Goal: Task Accomplishment & Management: Complete application form

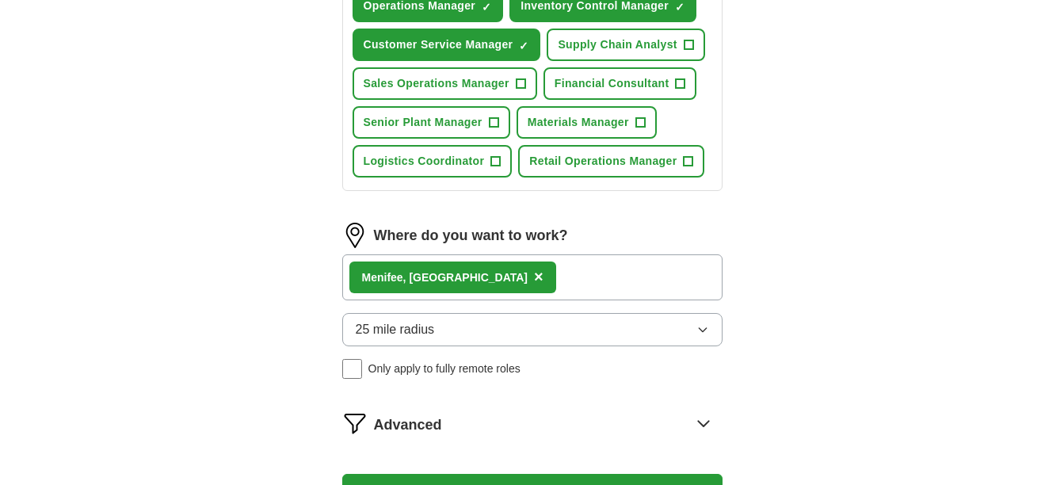
scroll to position [713, 0]
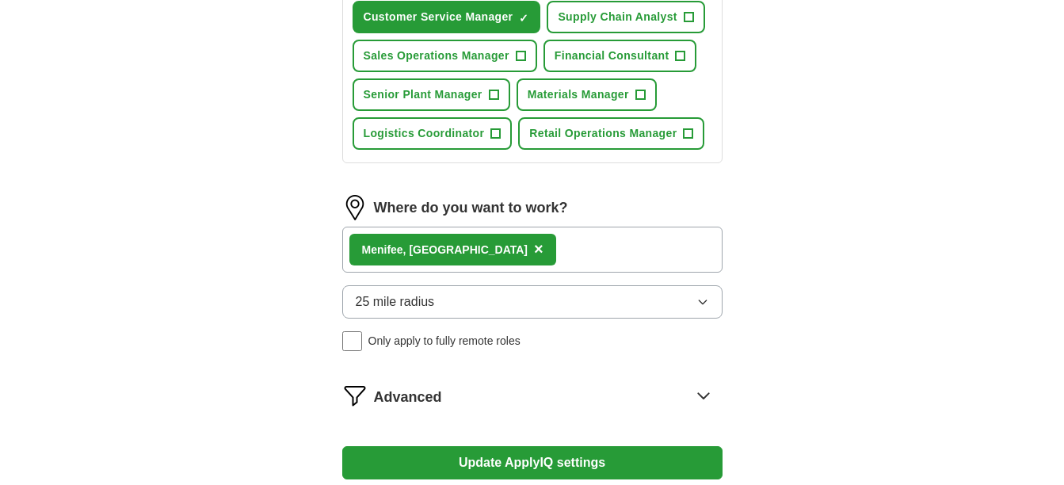
drag, startPoint x: 561, startPoint y: 277, endPoint x: 525, endPoint y: 288, distance: 38.1
click at [0, 0] on span "×" at bounding box center [0, 0] width 0 height 0
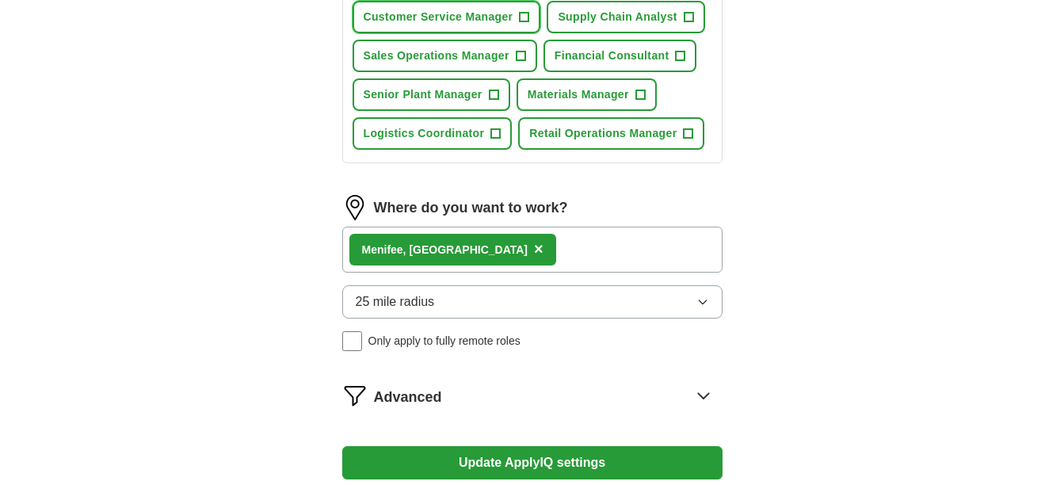
click at [529, 24] on span "+" at bounding box center [525, 17] width 10 height 13
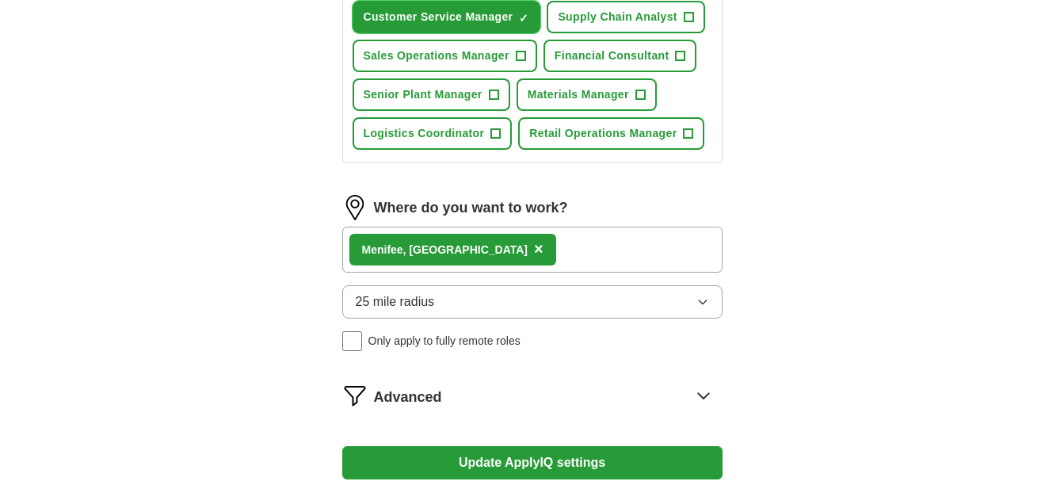
drag, startPoint x: 555, startPoint y: 326, endPoint x: 512, endPoint y: 326, distance: 43.6
click at [512, 25] on span "Customer Service Manager" at bounding box center [439, 17] width 150 height 17
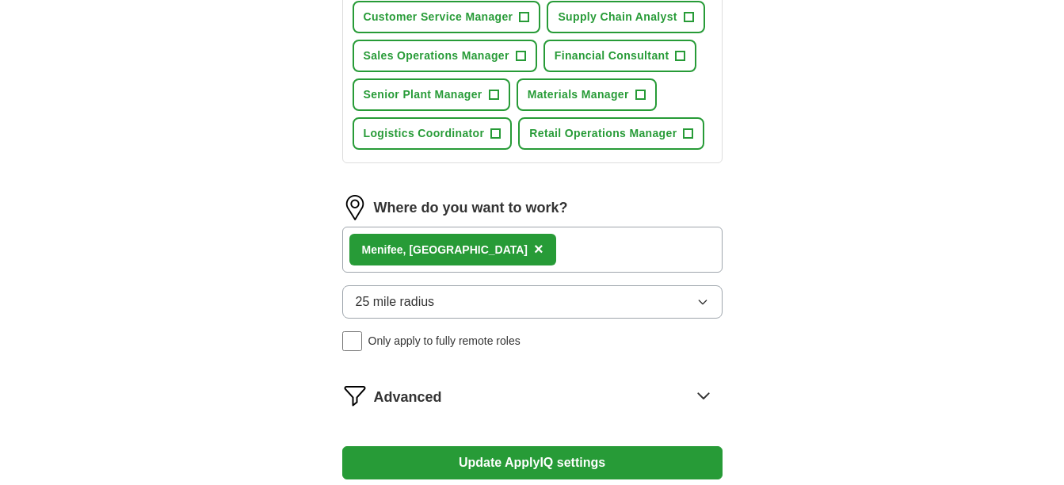
type input "Operations"
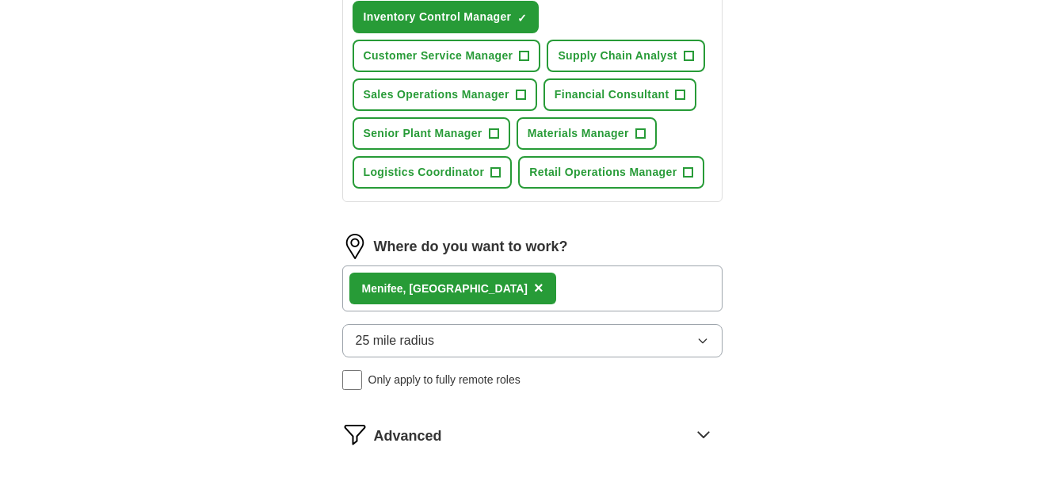
type input "Inventpry Control"
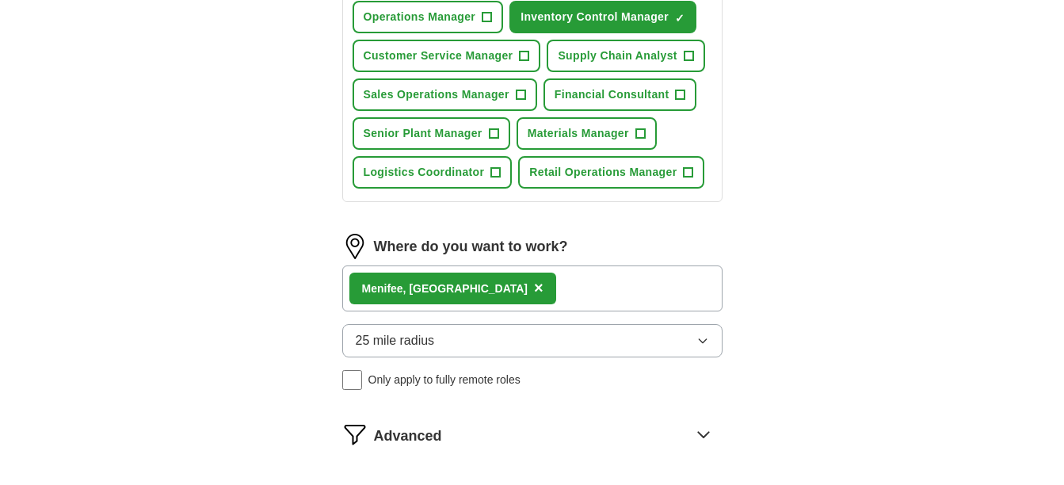
scroll to position [792, 0]
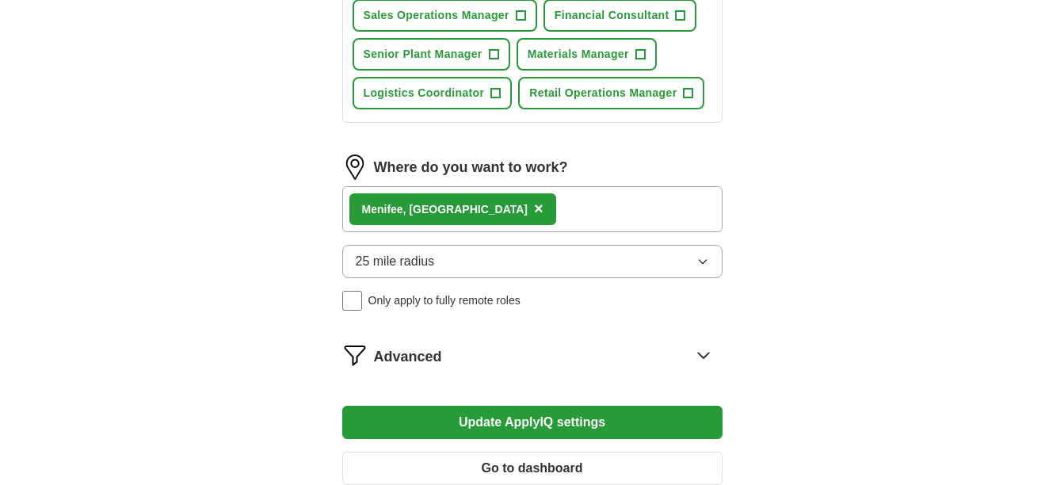
click at [0, 0] on span "×" at bounding box center [0, 0] width 0 height 0
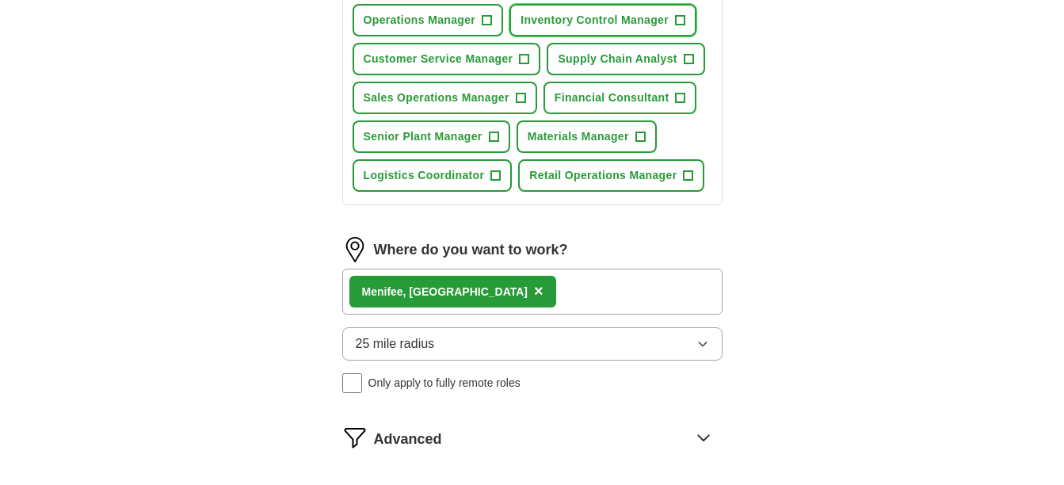
scroll to position [555, 0]
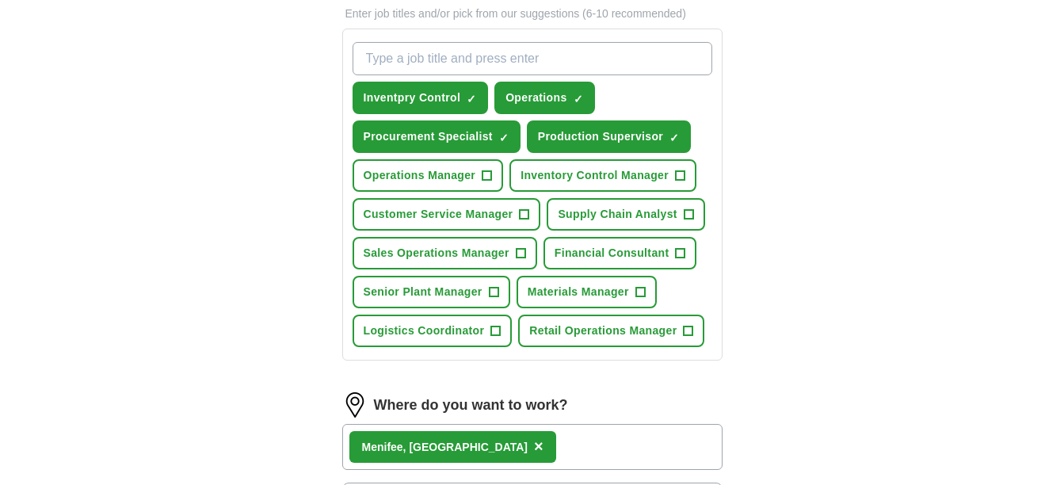
click at [372, 75] on input "What job are you looking for?" at bounding box center [533, 58] width 360 height 33
type input "Customer Service"
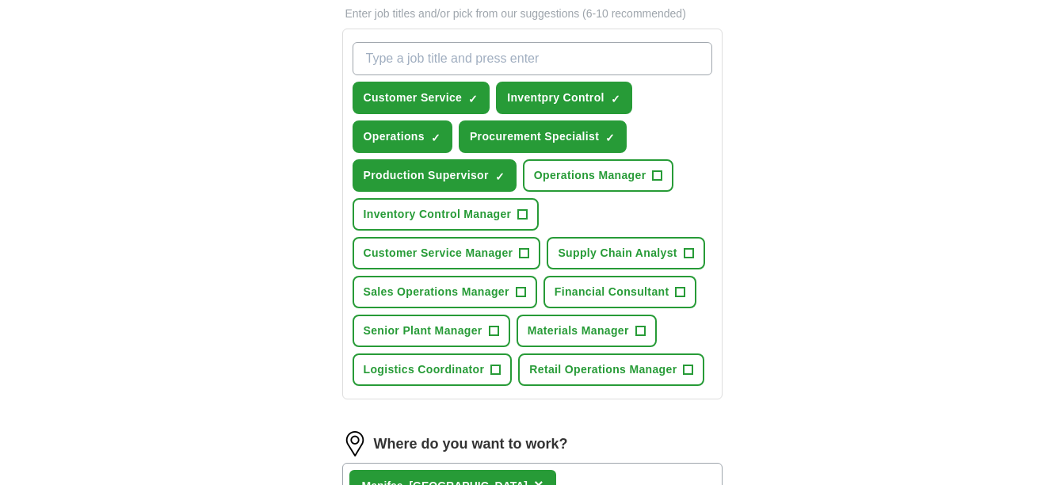
click at [368, 75] on input "What job are you looking for?" at bounding box center [533, 58] width 360 height 33
type input "Sales Operations"
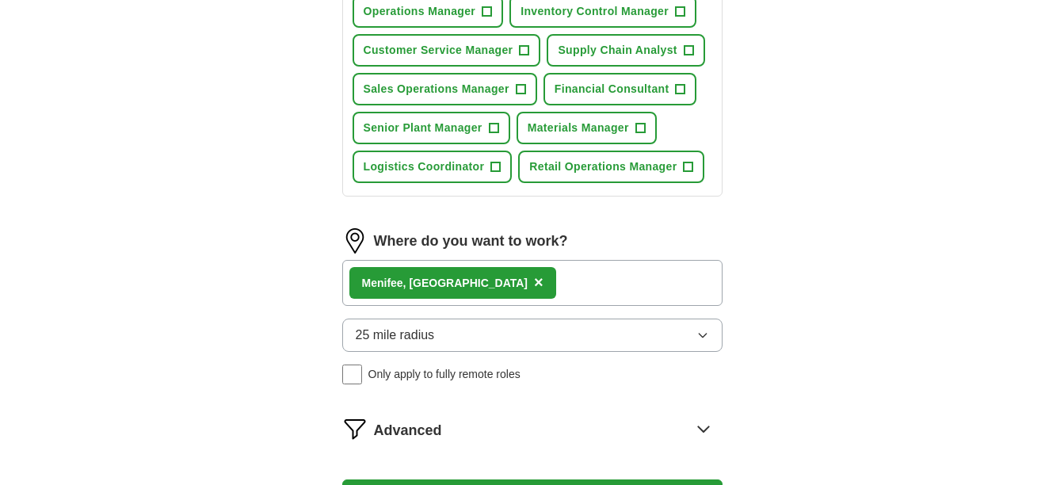
scroll to position [713, 0]
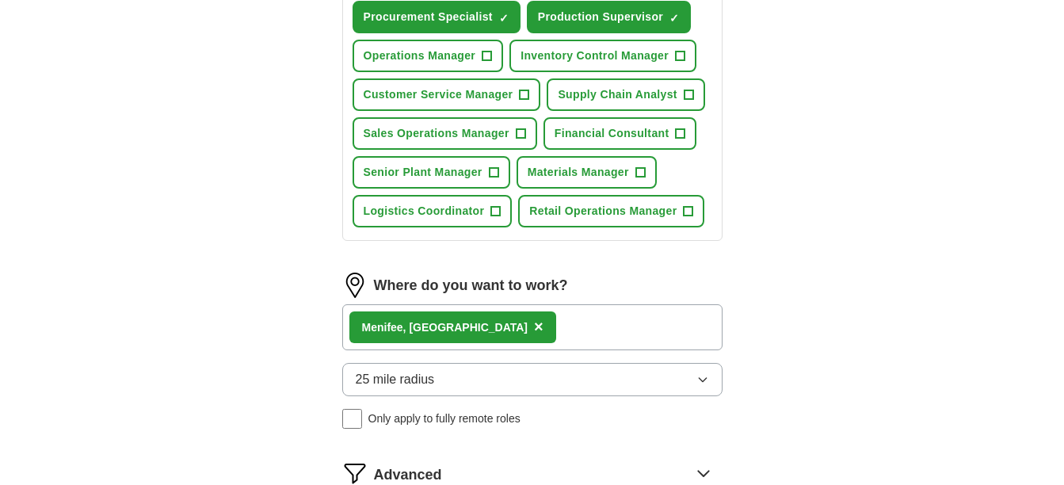
type input "Retail Operations"
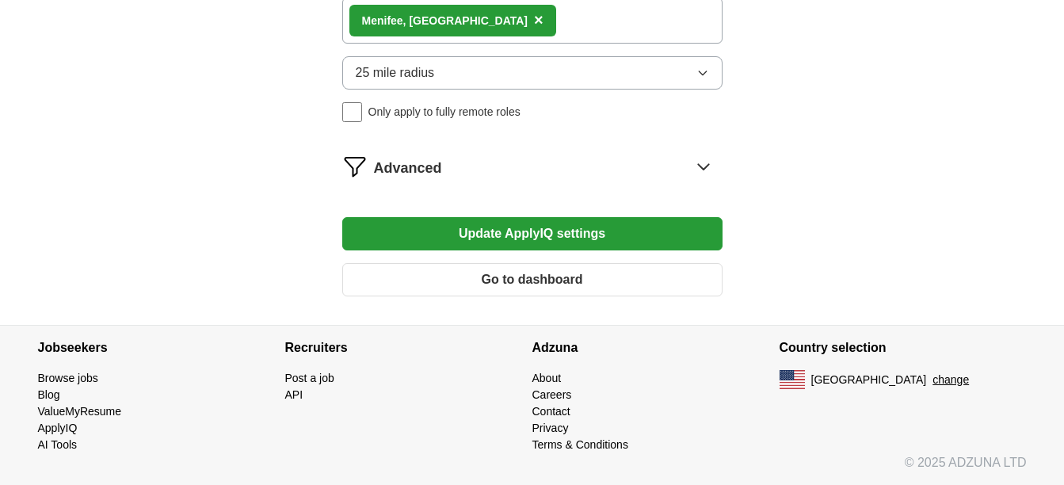
scroll to position [1585, 0]
click at [442, 179] on span "Advanced" at bounding box center [408, 168] width 68 height 21
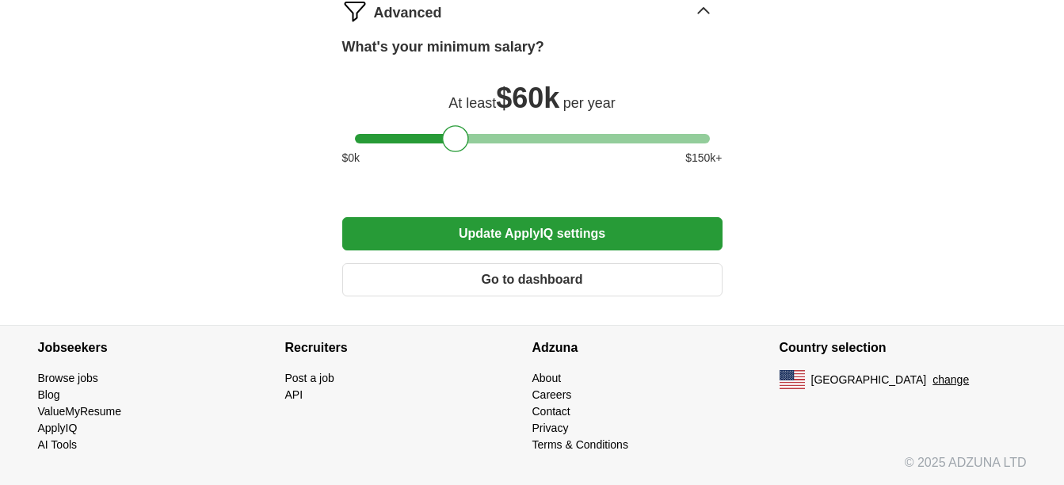
scroll to position [1743, 0]
drag, startPoint x: 448, startPoint y: 209, endPoint x: 420, endPoint y: 208, distance: 27.8
click at [420, 152] on div at bounding box center [427, 138] width 27 height 27
click at [611, 250] on button "Update ApplyIQ settings" at bounding box center [532, 233] width 380 height 33
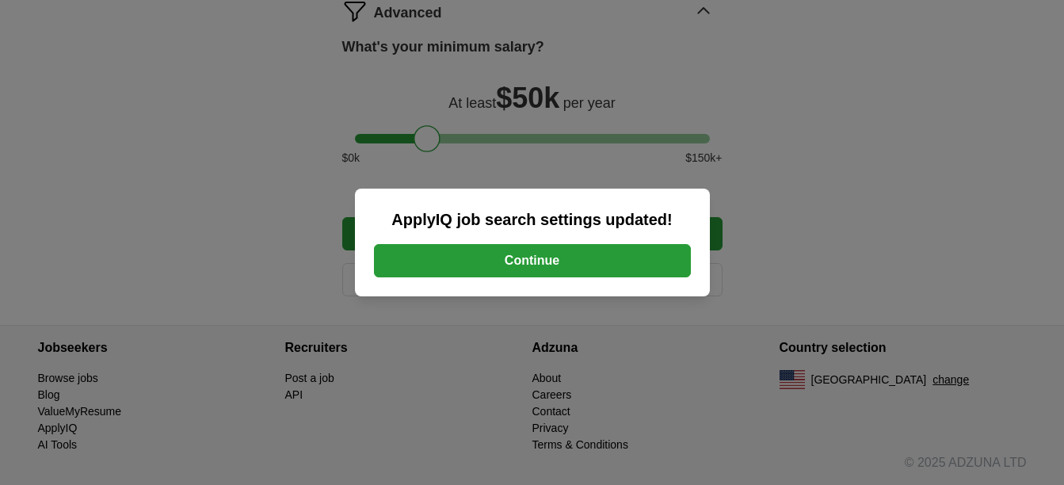
click at [586, 264] on button "Continue" at bounding box center [532, 260] width 317 height 33
